Goal: Find specific page/section: Find specific page/section

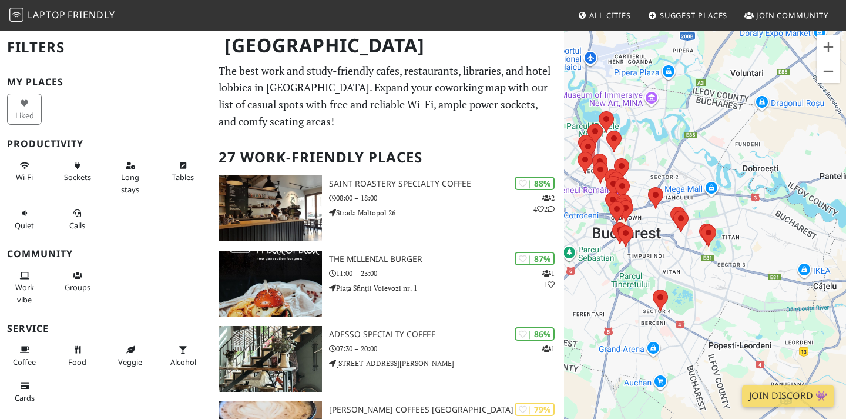
drag, startPoint x: 733, startPoint y: 202, endPoint x: 650, endPoint y: 185, distance: 84.6
click at [650, 185] on div "To navigate, press the arrow keys." at bounding box center [705, 238] width 282 height 419
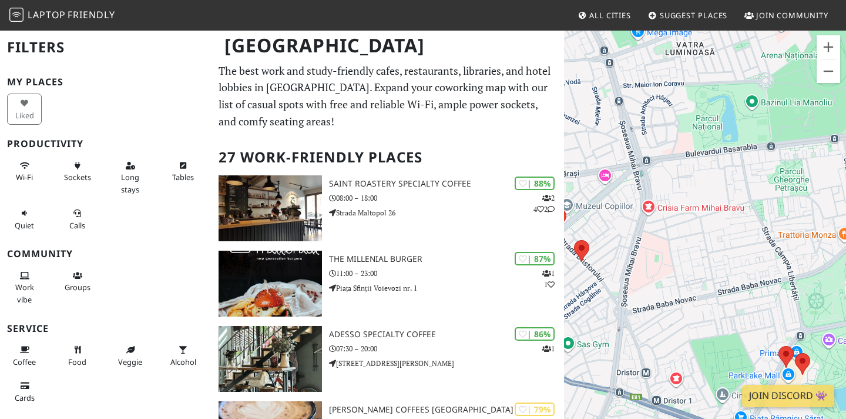
drag, startPoint x: 623, startPoint y: 214, endPoint x: 550, endPoint y: 152, distance: 95.9
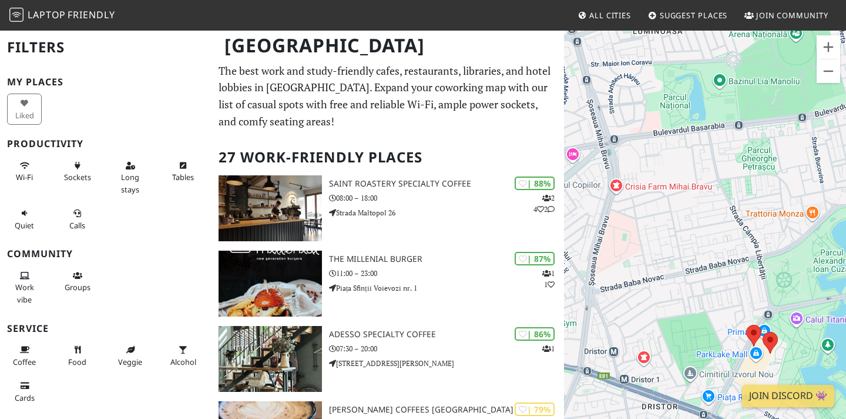
drag, startPoint x: 690, startPoint y: 265, endPoint x: 621, endPoint y: 209, distance: 87.8
click at [621, 209] on div "To navigate, press the arrow keys." at bounding box center [705, 238] width 282 height 419
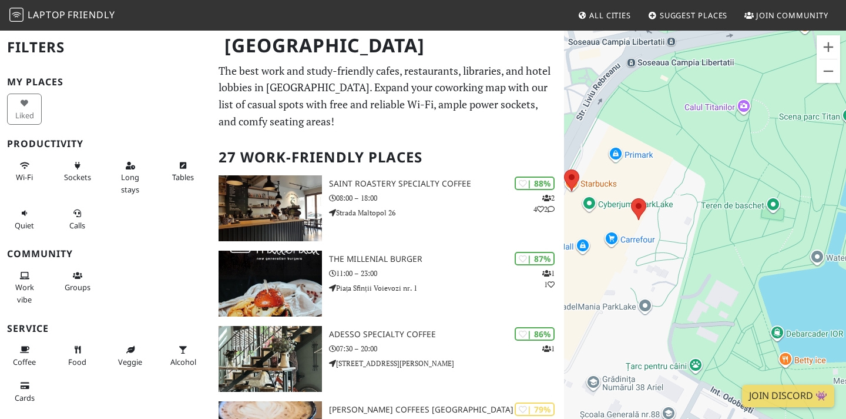
drag, startPoint x: 597, startPoint y: 255, endPoint x: 643, endPoint y: 272, distance: 49.5
click at [643, 272] on div "To navigate, press the arrow keys." at bounding box center [705, 238] width 282 height 419
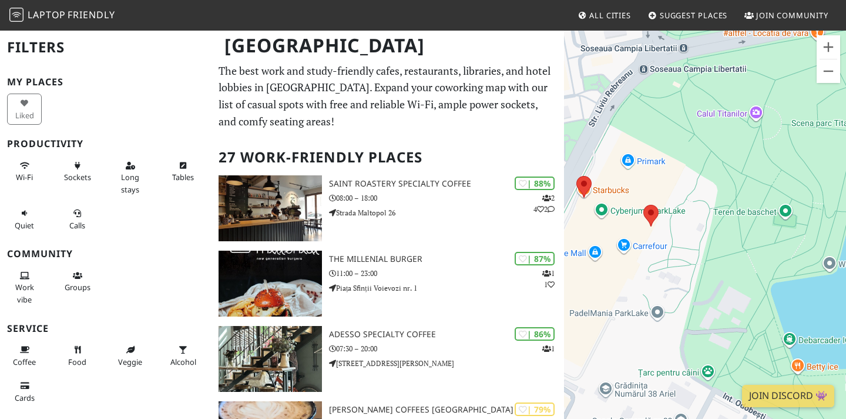
drag, startPoint x: 658, startPoint y: 211, endPoint x: 677, endPoint y: 220, distance: 20.2
click at [677, 220] on div "To navigate, press the arrow keys." at bounding box center [705, 238] width 282 height 419
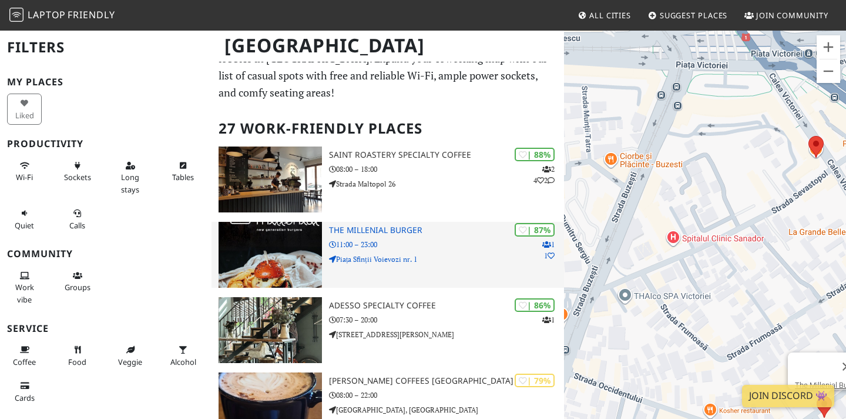
scroll to position [26, 0]
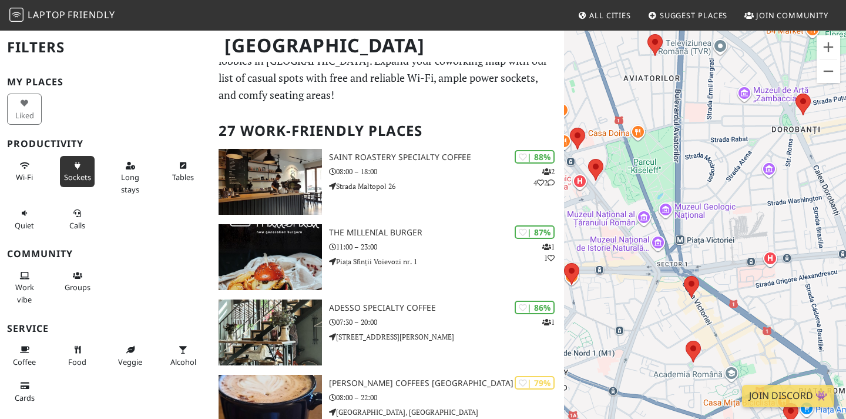
click at [72, 177] on span "Sockets" at bounding box center [77, 177] width 27 height 11
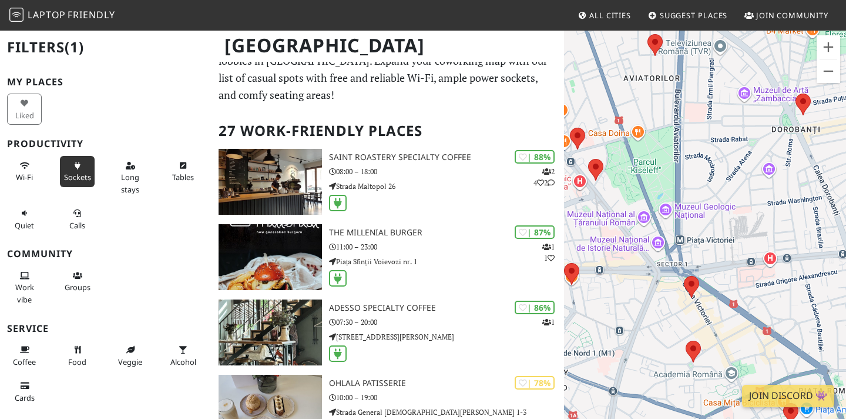
click at [89, 172] on span "Sockets" at bounding box center [77, 177] width 27 height 11
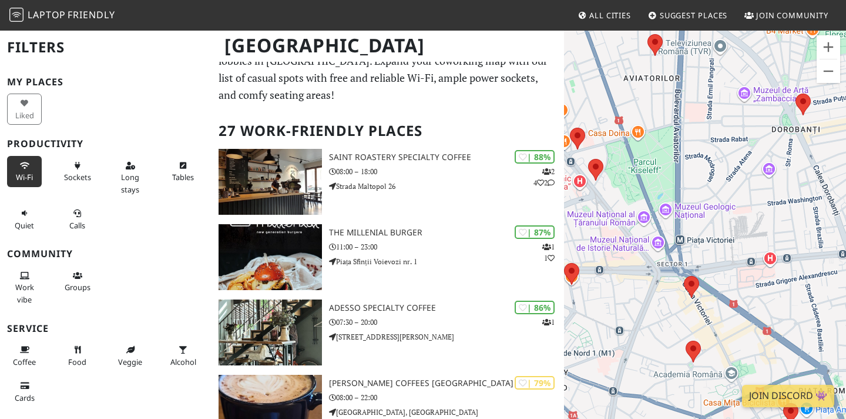
click at [20, 180] on span "Wi-Fi" at bounding box center [24, 177] width 17 height 11
click at [63, 182] on button "Sockets" at bounding box center [77, 171] width 35 height 31
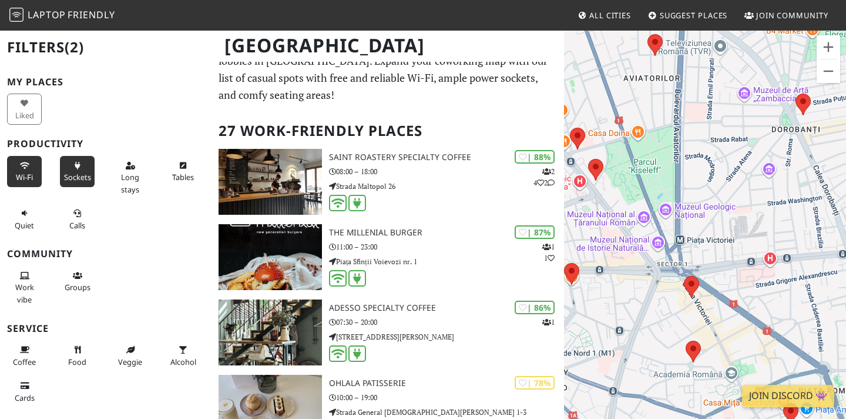
click at [26, 179] on span "Wi-Fi" at bounding box center [24, 177] width 17 height 11
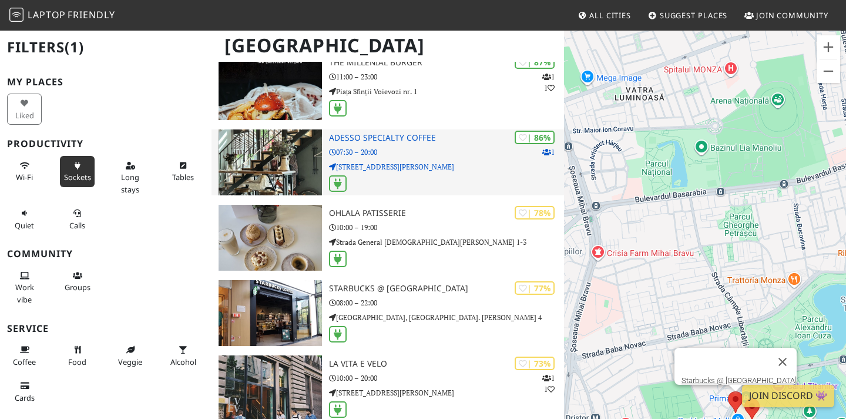
scroll to position [193, 0]
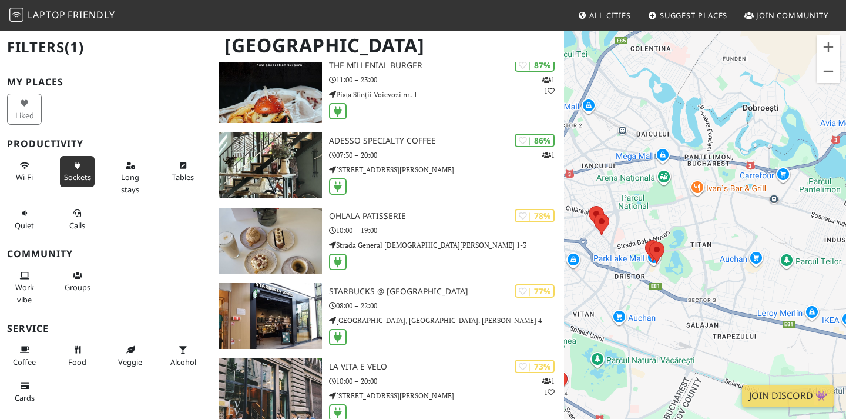
drag, startPoint x: 668, startPoint y: 220, endPoint x: 631, endPoint y: 213, distance: 37.8
click at [631, 213] on div "To navigate, press the arrow keys." at bounding box center [705, 238] width 282 height 419
